Goal: Transaction & Acquisition: Book appointment/travel/reservation

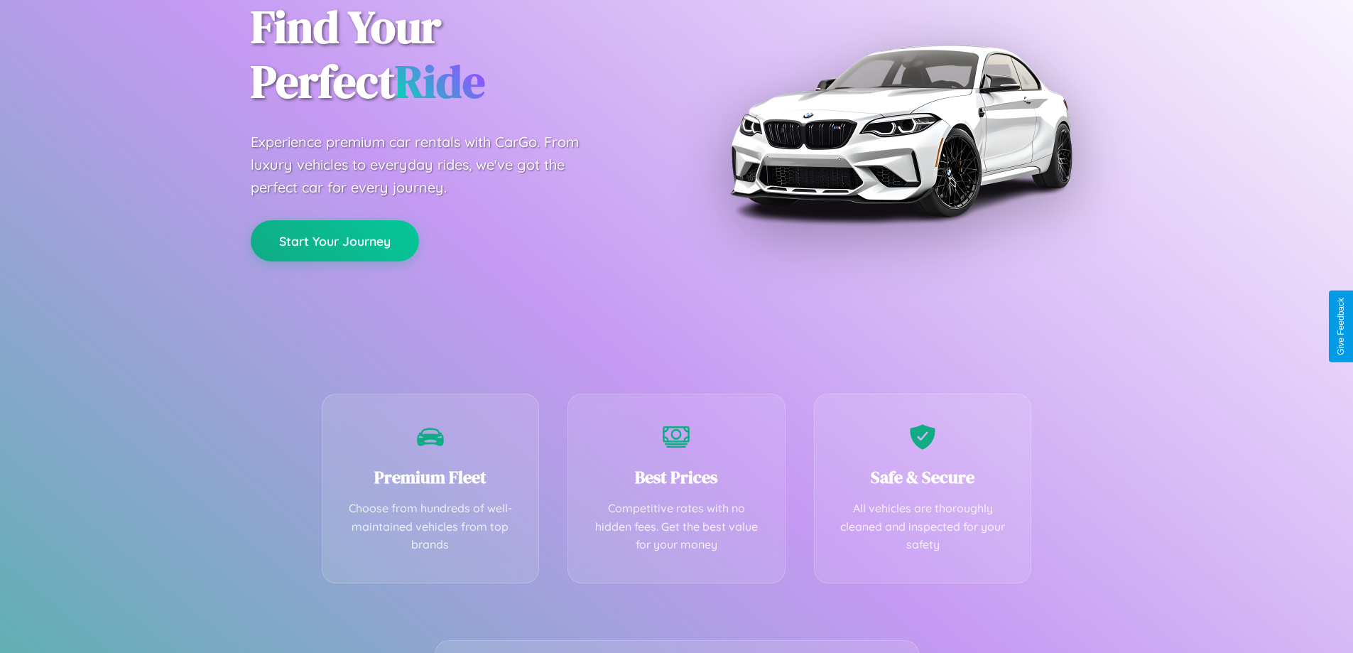
scroll to position [280, 0]
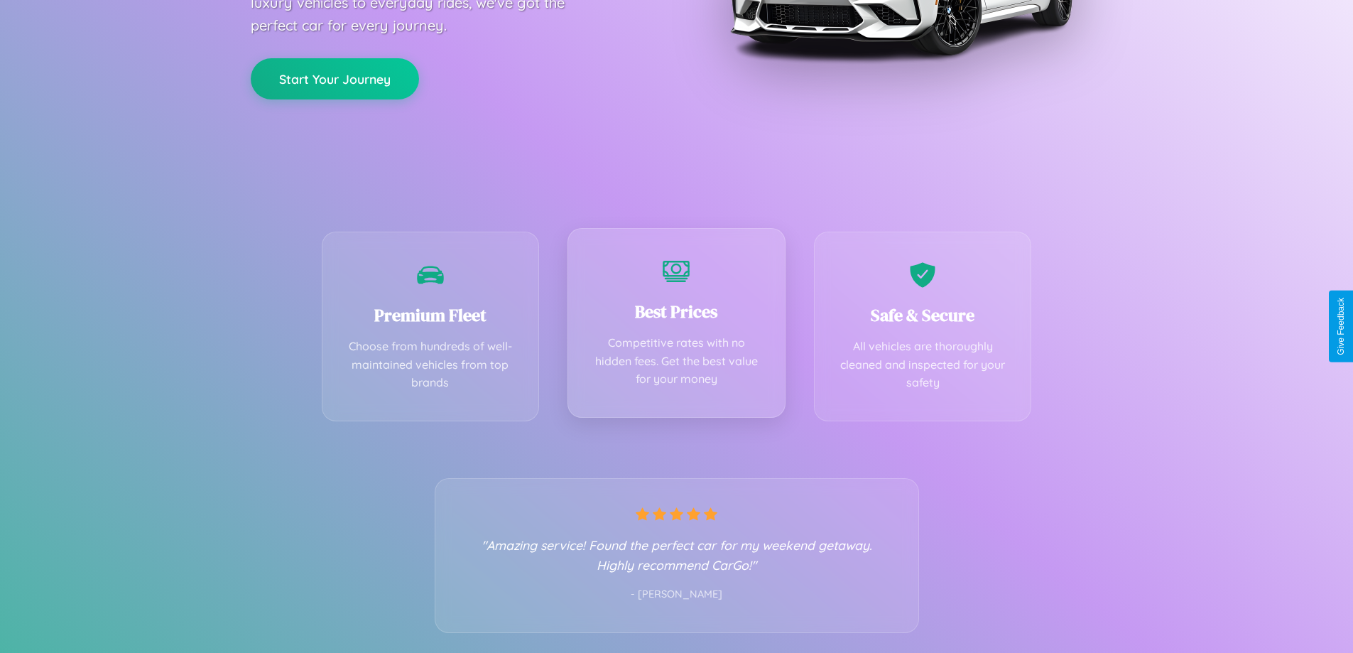
click at [676, 326] on div "Best Prices Competitive rates with no hidden fees. Get the best value for your …" at bounding box center [676, 323] width 218 height 190
click at [334, 78] on button "Start Your Journey" at bounding box center [335, 77] width 168 height 41
click at [334, 77] on button "Start Your Journey" at bounding box center [335, 77] width 168 height 41
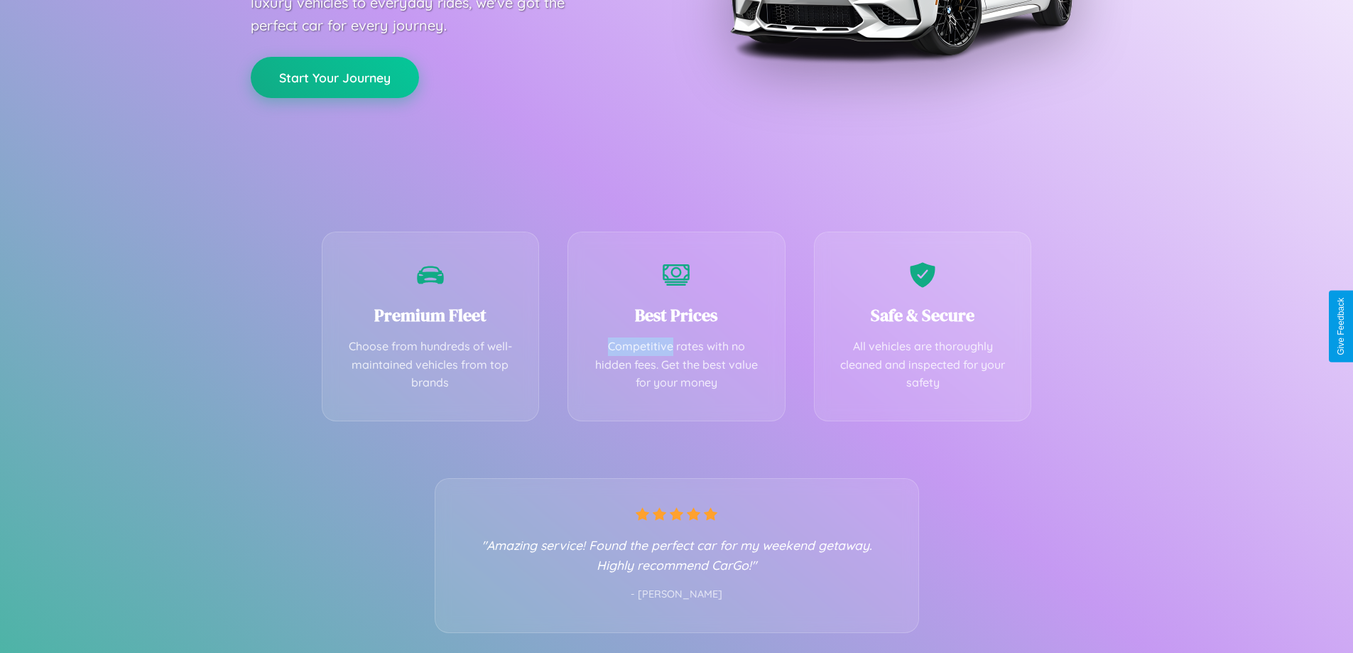
click at [334, 77] on button "Start Your Journey" at bounding box center [335, 77] width 168 height 41
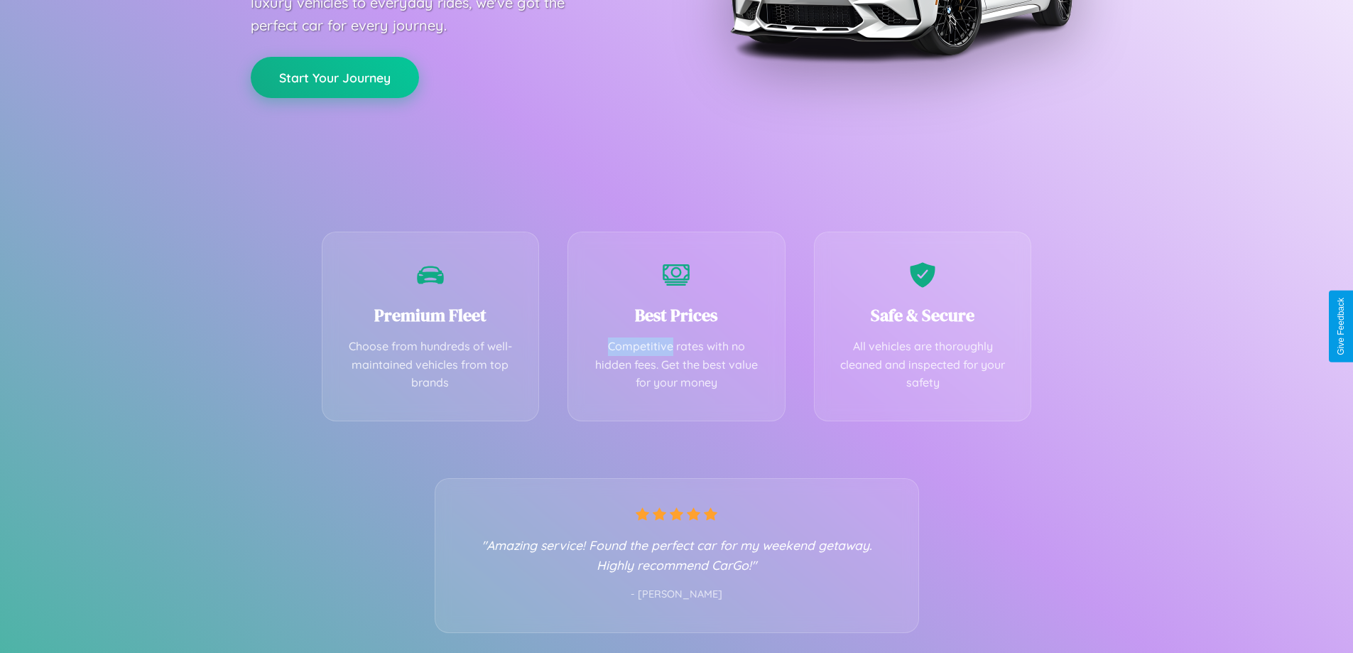
click at [334, 77] on button "Start Your Journey" at bounding box center [335, 77] width 168 height 41
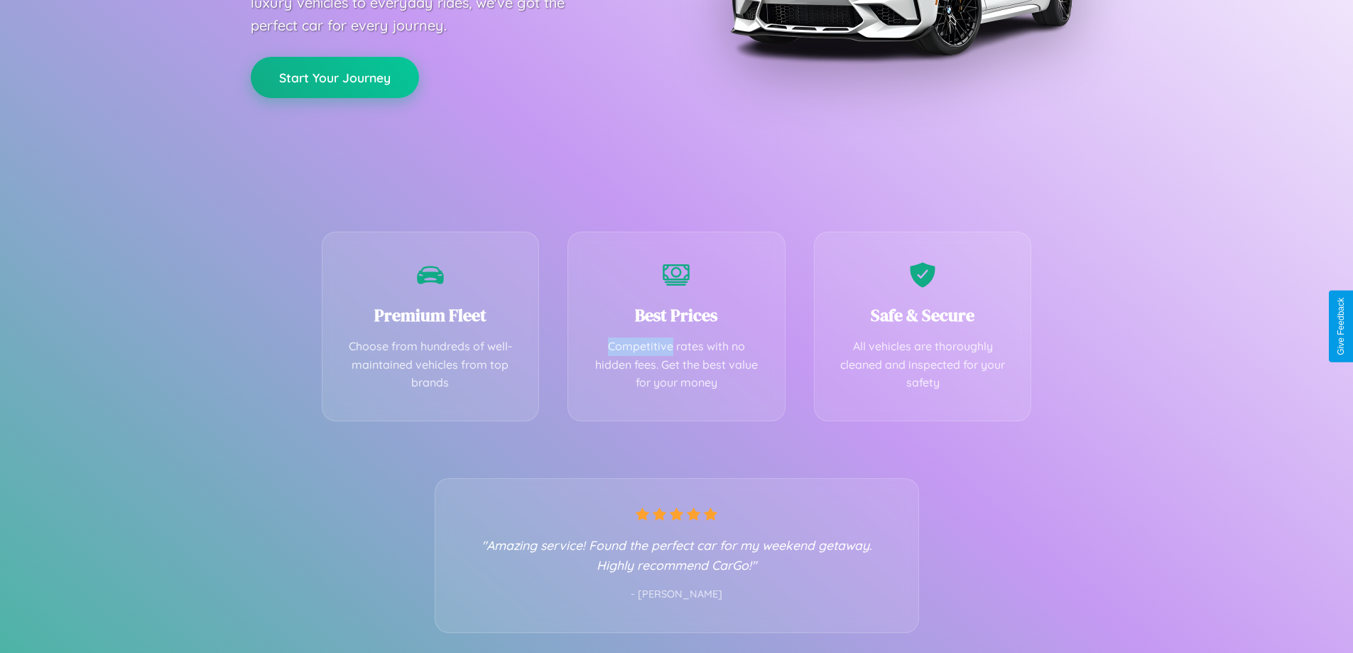
click at [334, 77] on button "Start Your Journey" at bounding box center [335, 77] width 168 height 41
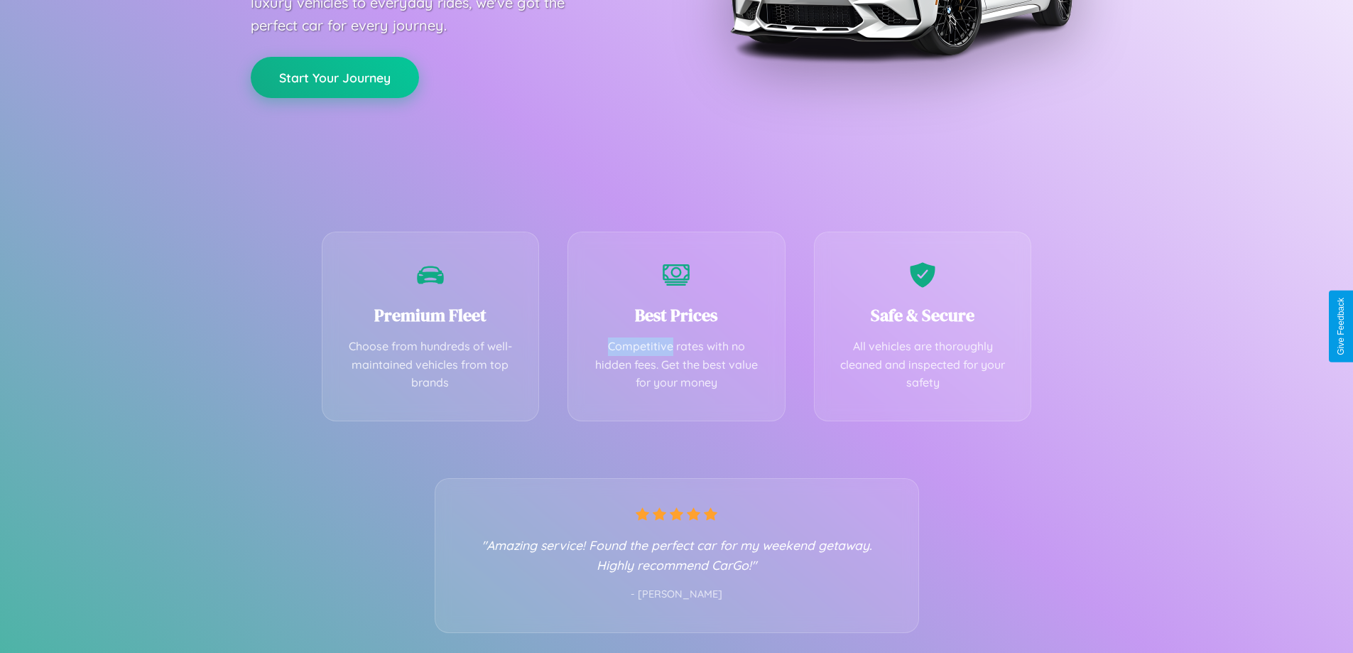
click at [334, 77] on button "Start Your Journey" at bounding box center [335, 77] width 168 height 41
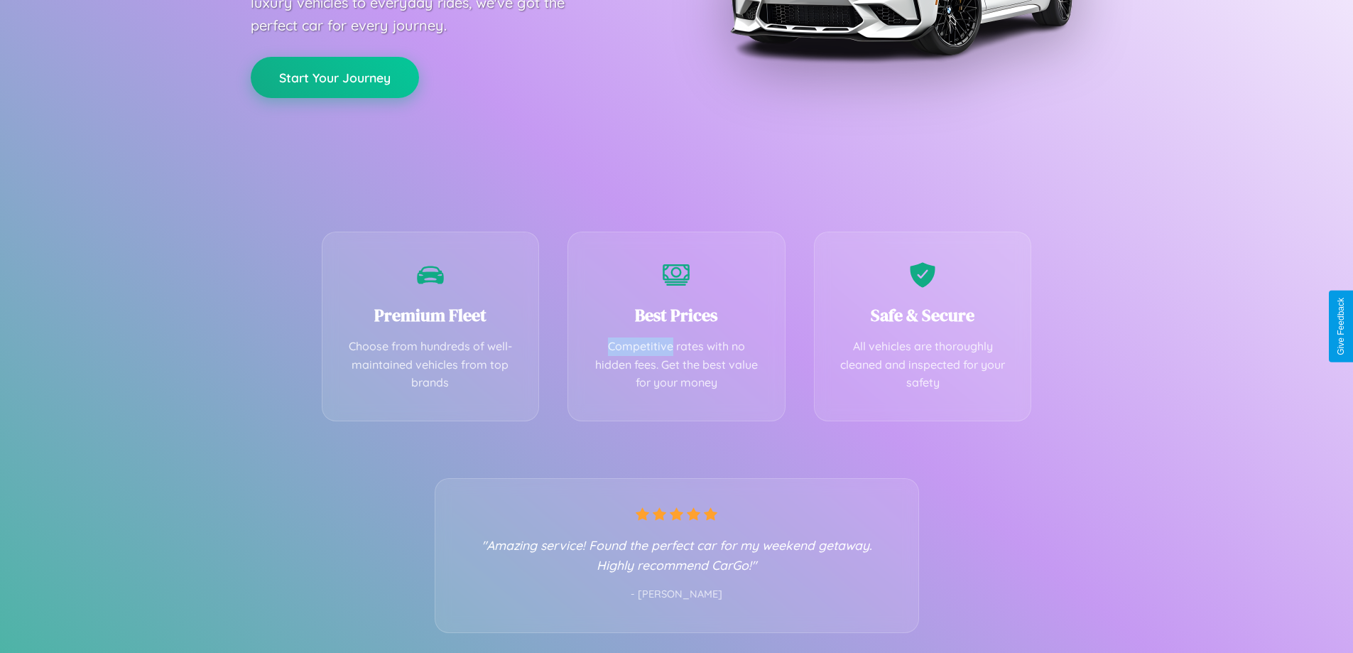
click at [334, 77] on button "Start Your Journey" at bounding box center [335, 77] width 168 height 41
